Goal: Navigation & Orientation: Find specific page/section

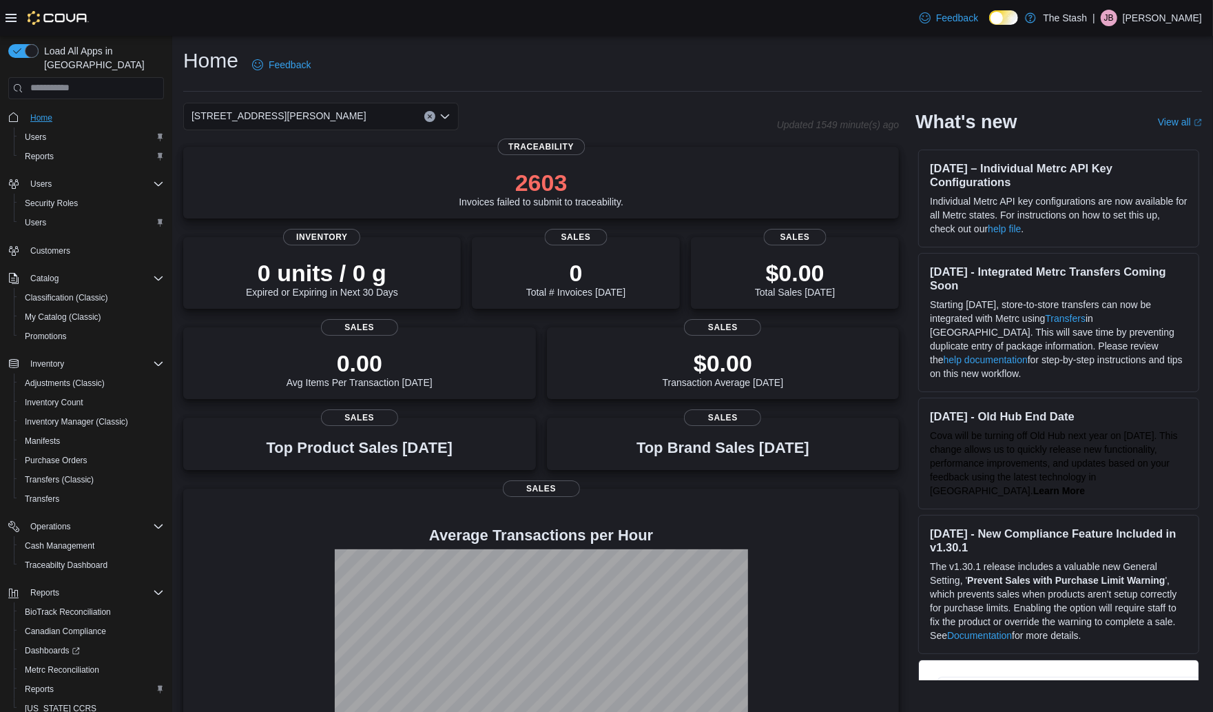
click at [41, 112] on span "Home" at bounding box center [41, 117] width 22 height 11
